Goal: Task Accomplishment & Management: Use online tool/utility

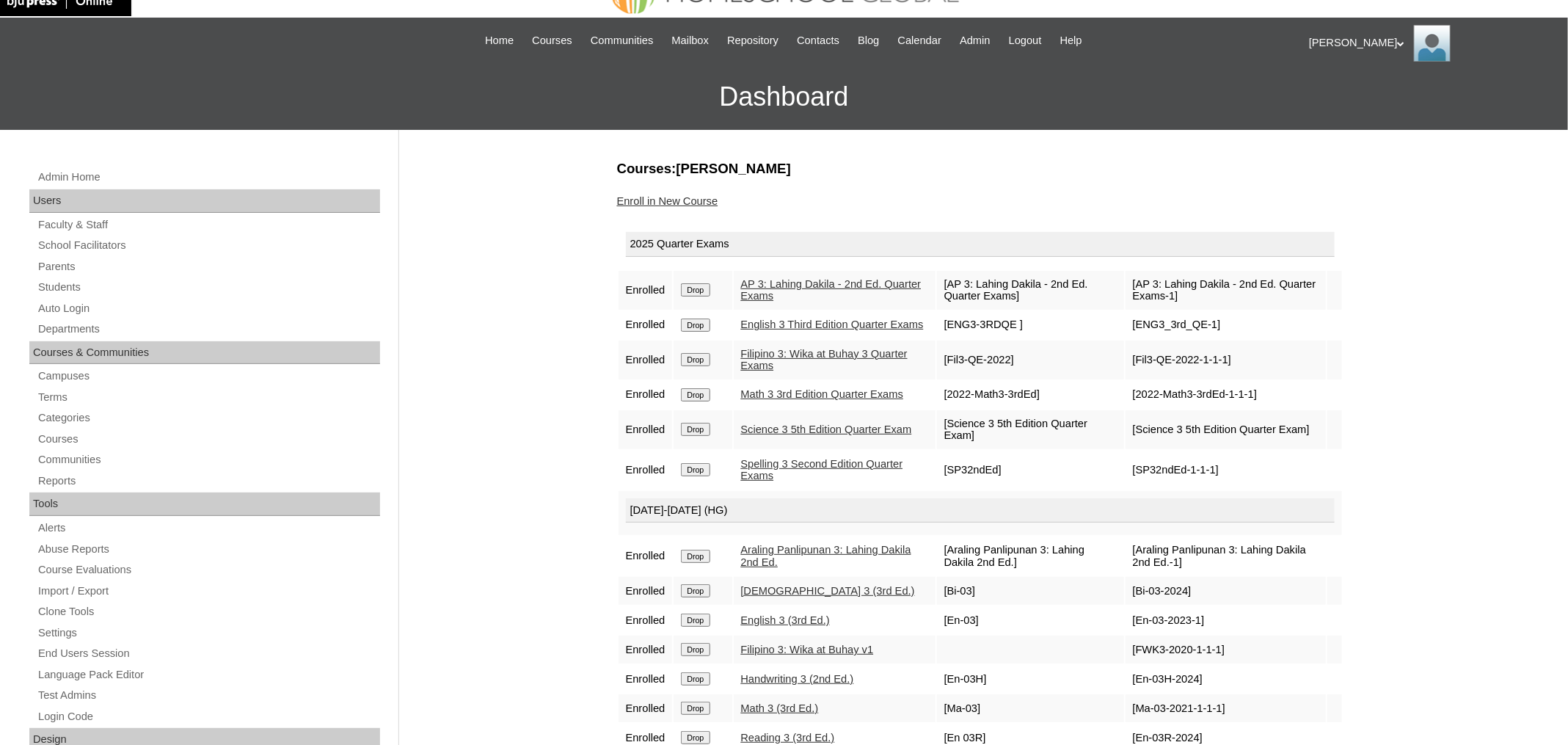
scroll to position [33, 0]
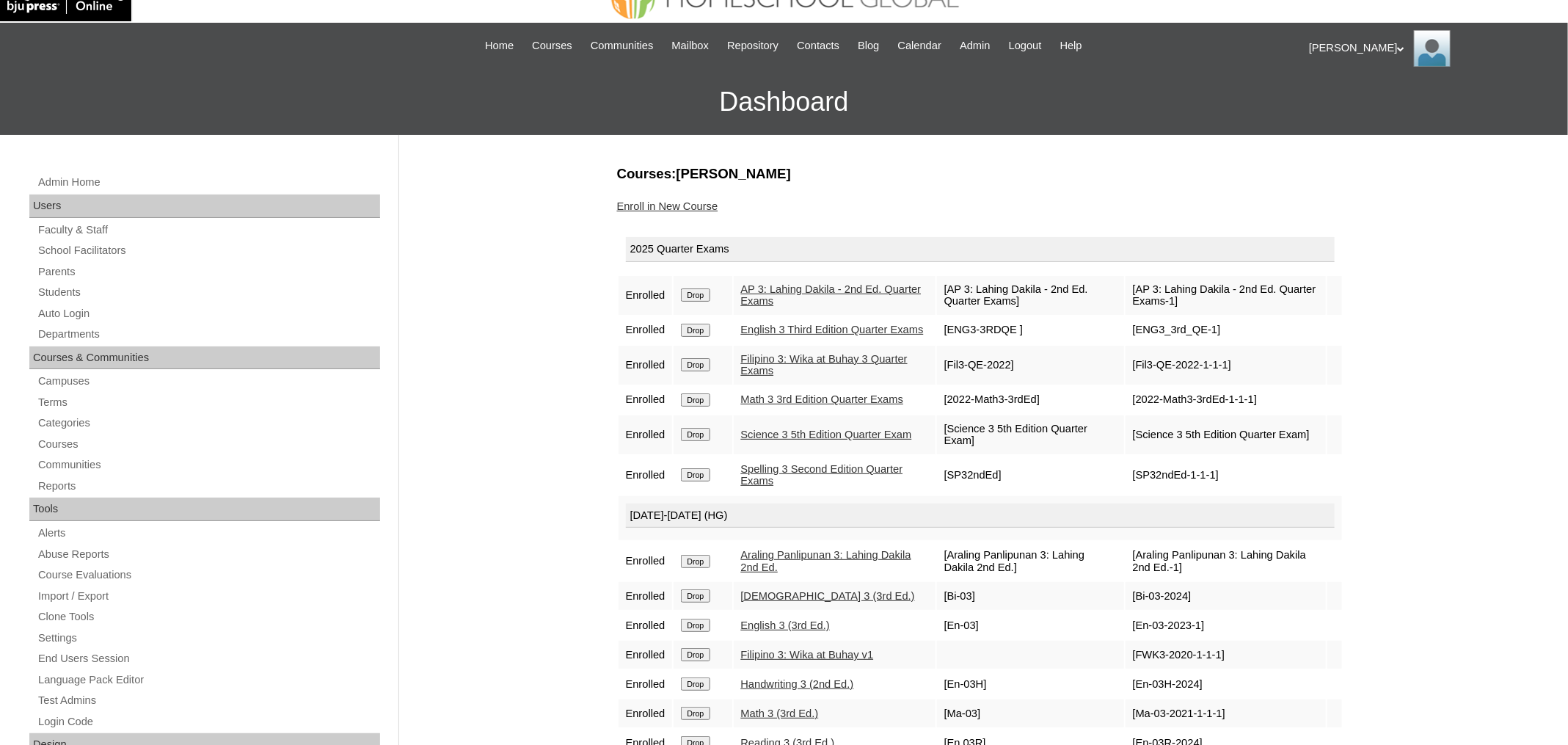
click at [667, 203] on link "Enroll in New Course" at bounding box center [667, 206] width 101 height 12
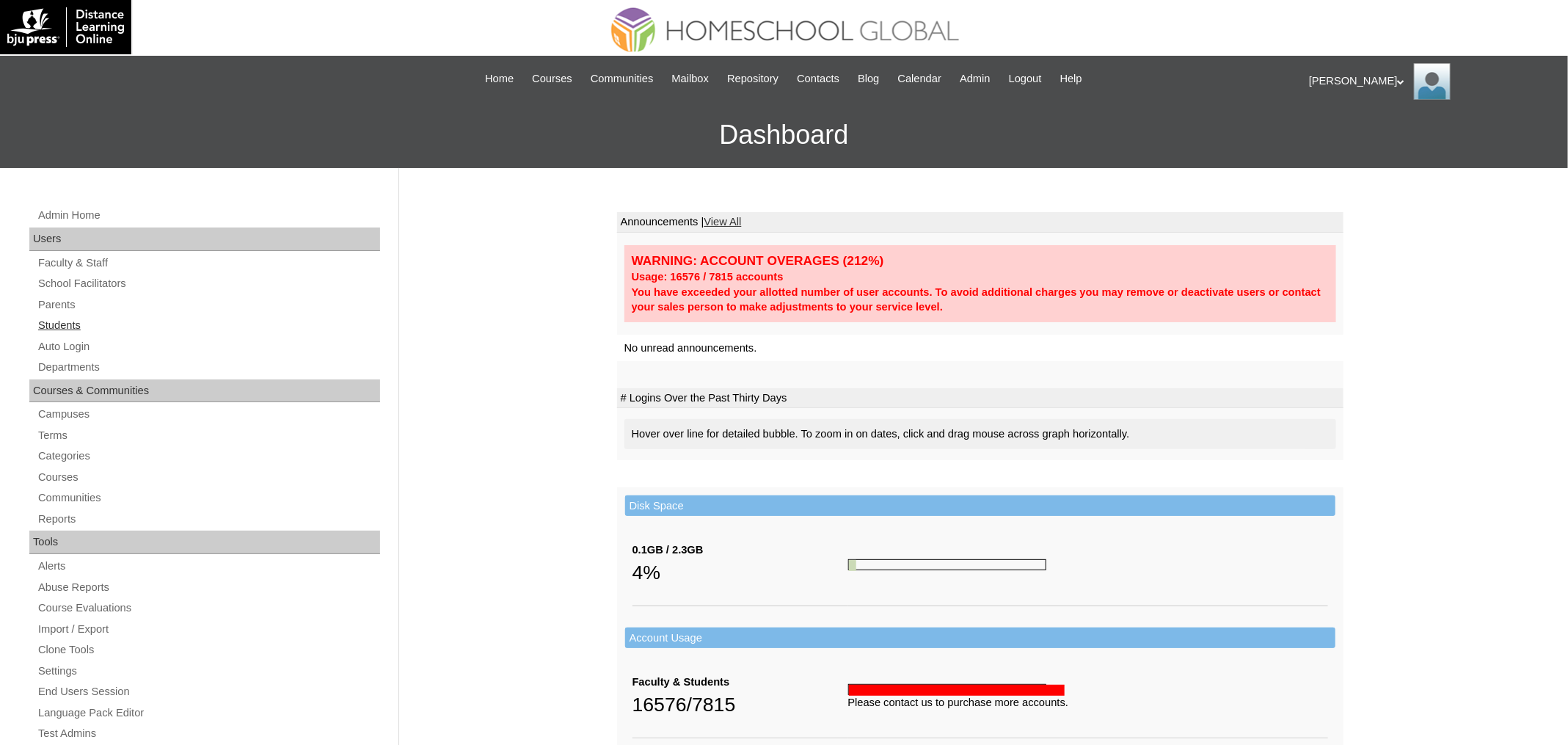
click at [72, 327] on link "Students" at bounding box center [209, 325] width 344 height 19
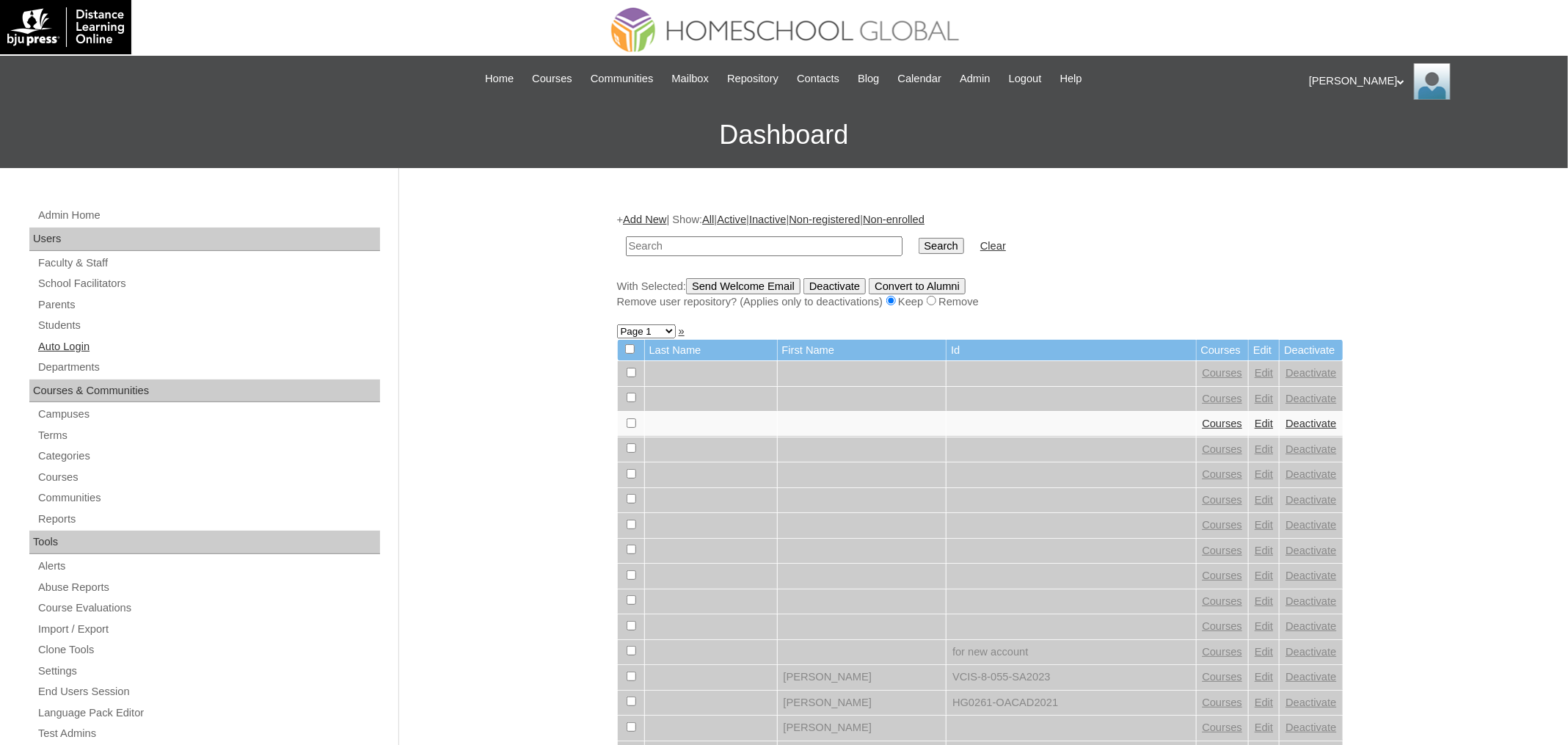
click at [78, 340] on link "Auto Login" at bounding box center [209, 347] width 344 height 19
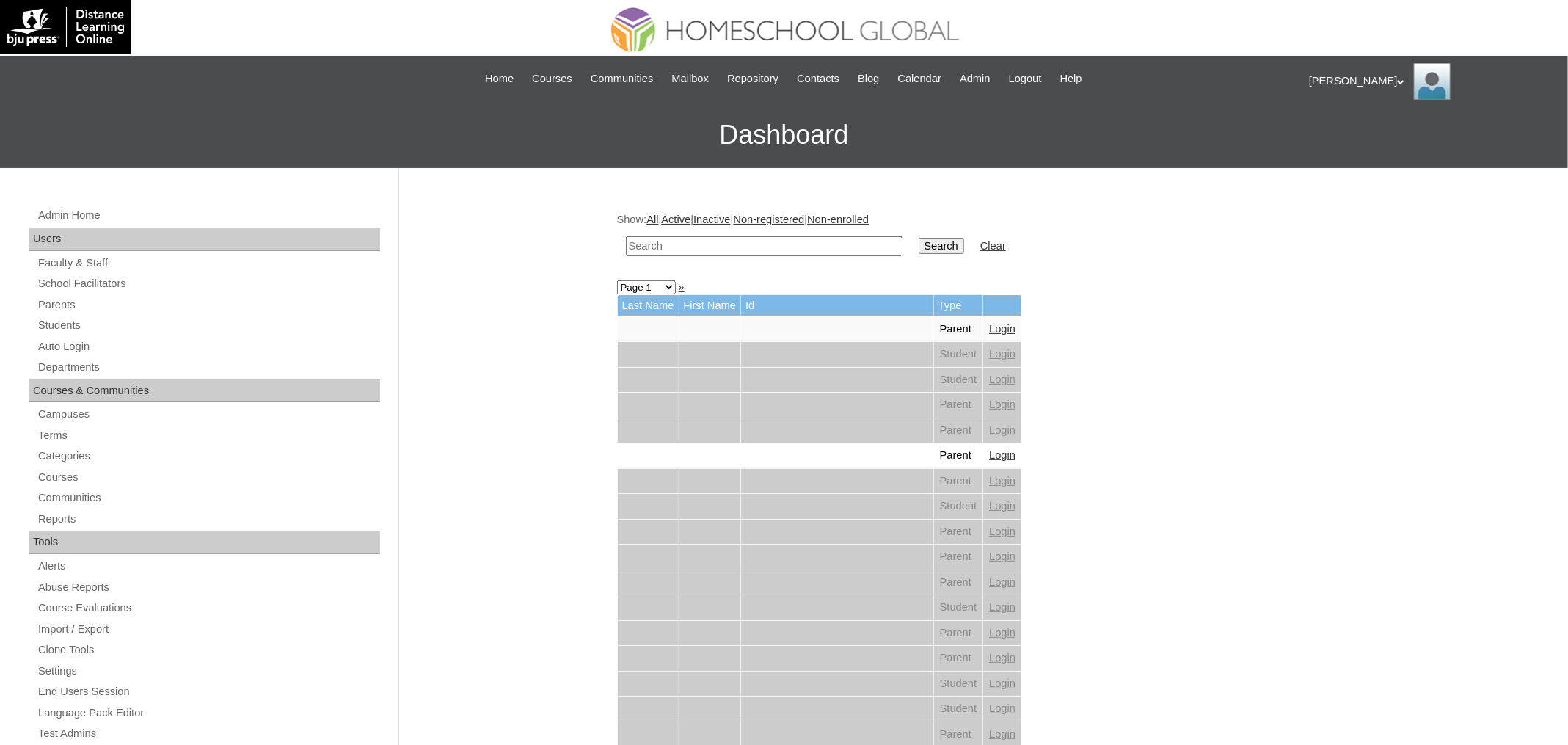
click at [648, 237] on input "text" at bounding box center [764, 246] width 276 height 20
paste input "[PERSON_NAME]"
type input "[PERSON_NAME]"
click at [918, 238] on input "Search" at bounding box center [941, 245] width 45 height 16
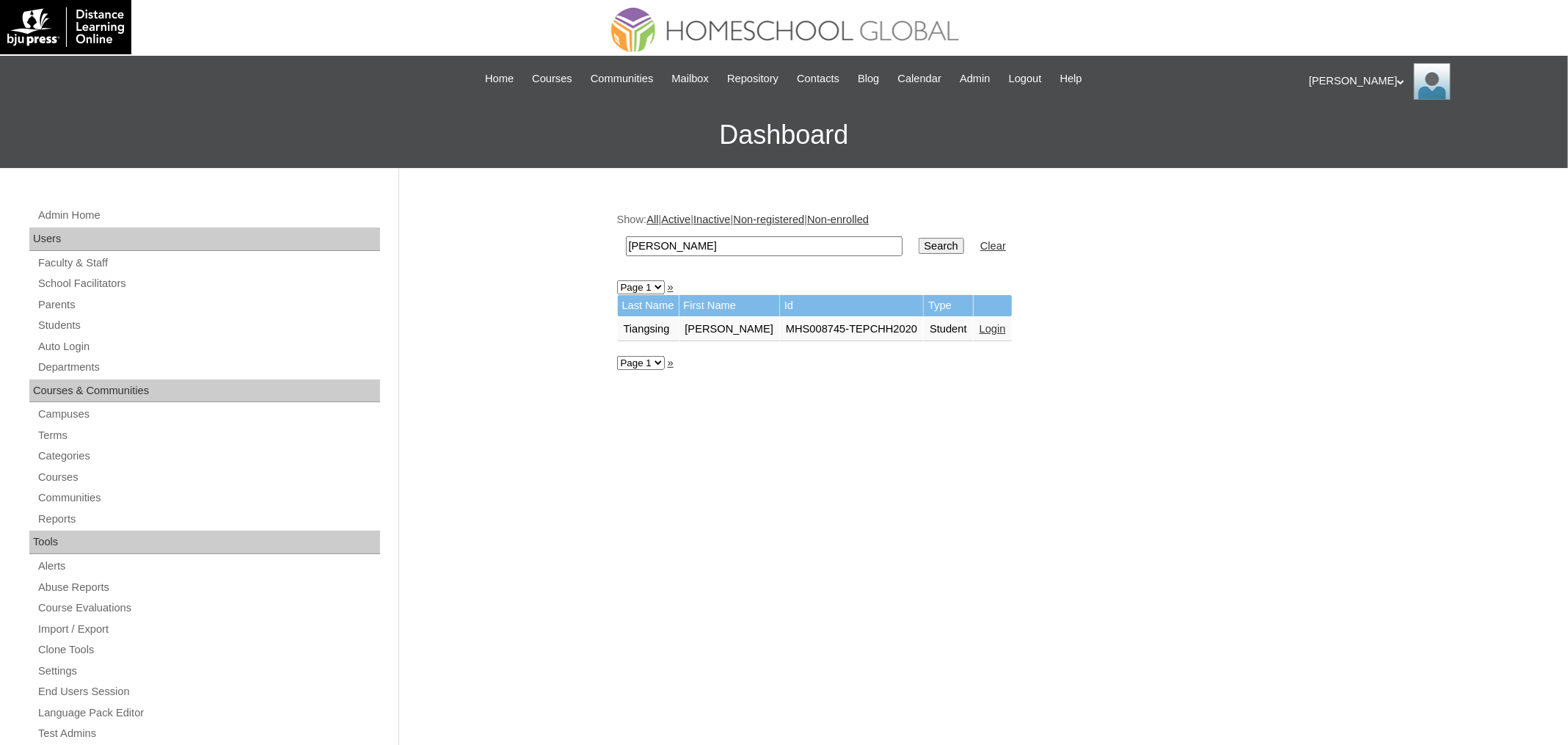
click at [985, 330] on link "Login" at bounding box center [992, 329] width 26 height 12
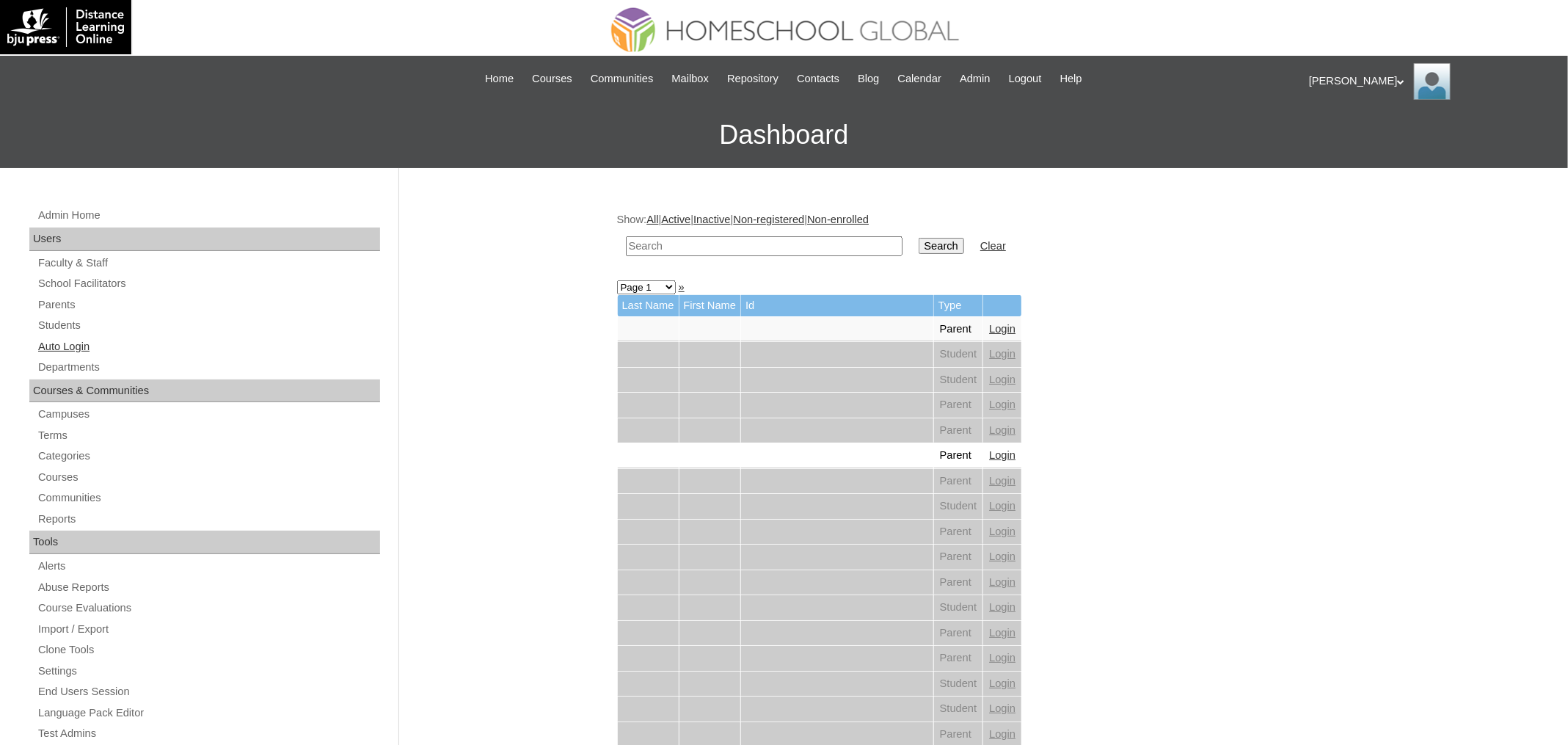
click at [72, 341] on link "Auto Login" at bounding box center [209, 347] width 344 height 19
click at [662, 241] on input "text" at bounding box center [764, 246] width 276 height 20
paste input "Charlie Anne"
type input "Charlie Anne"
click at [918, 238] on input "Search" at bounding box center [941, 245] width 45 height 16
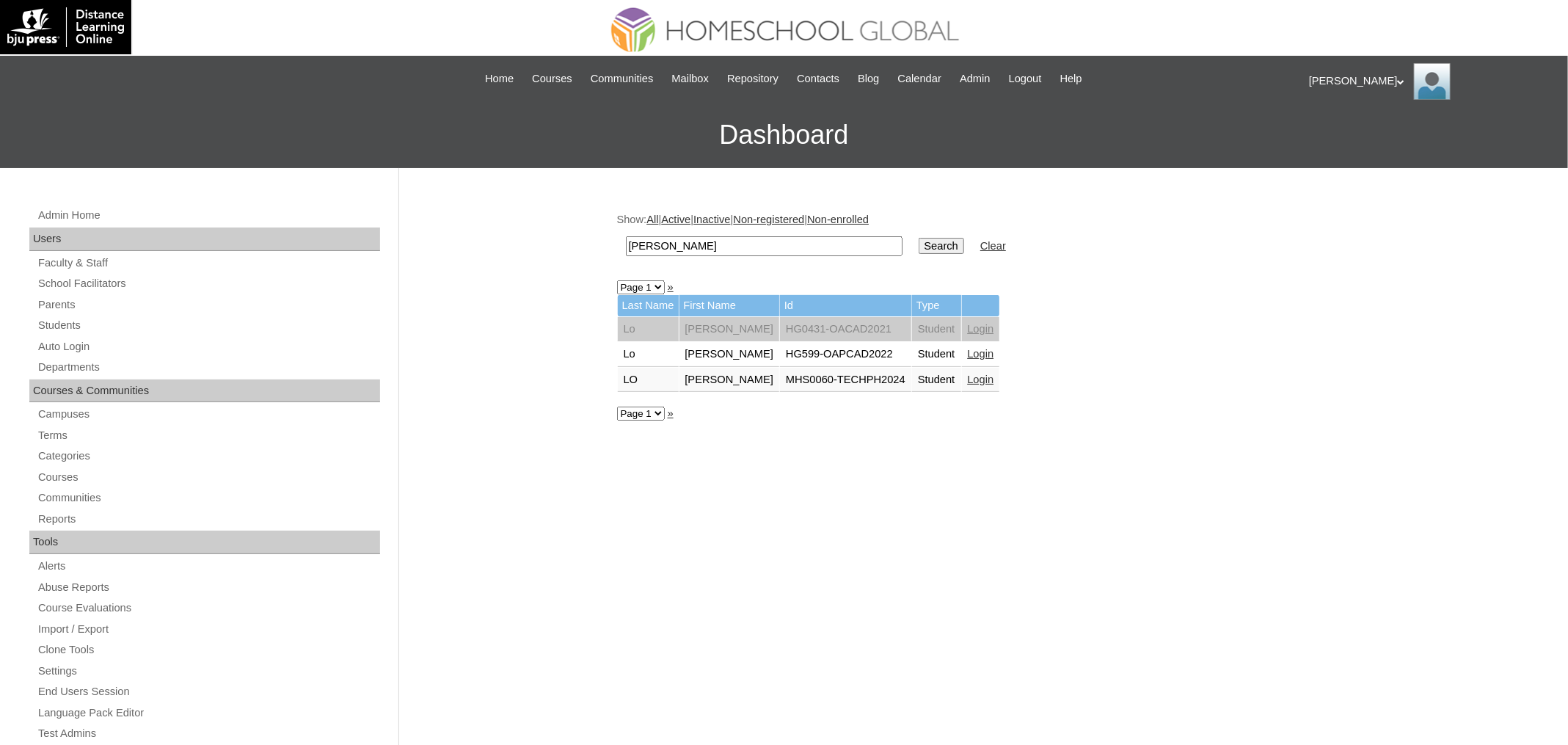
click at [971, 377] on link "Login" at bounding box center [981, 379] width 26 height 12
